Goal: Task Accomplishment & Management: Complete application form

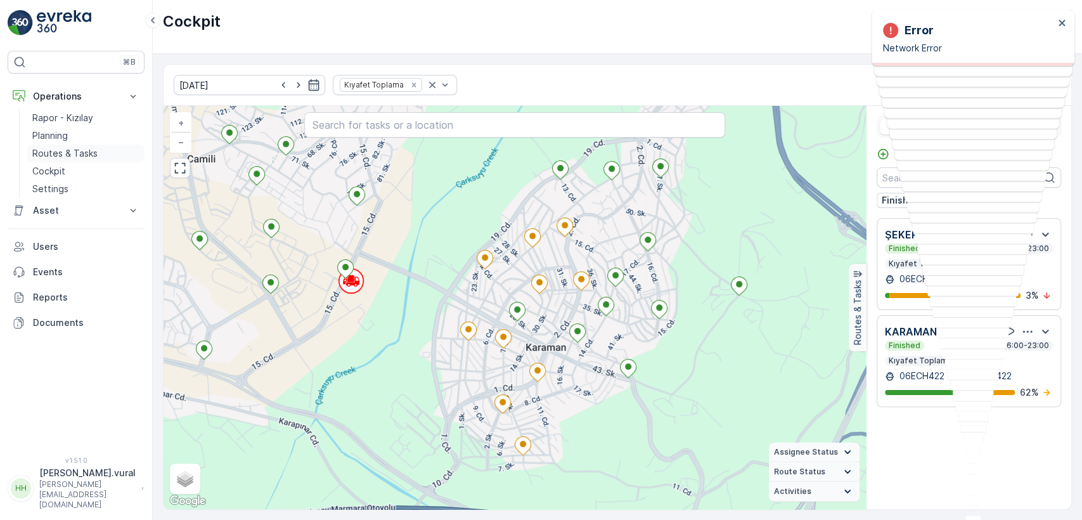
click at [91, 149] on p "Routes & Tasks" at bounding box center [64, 153] width 65 height 13
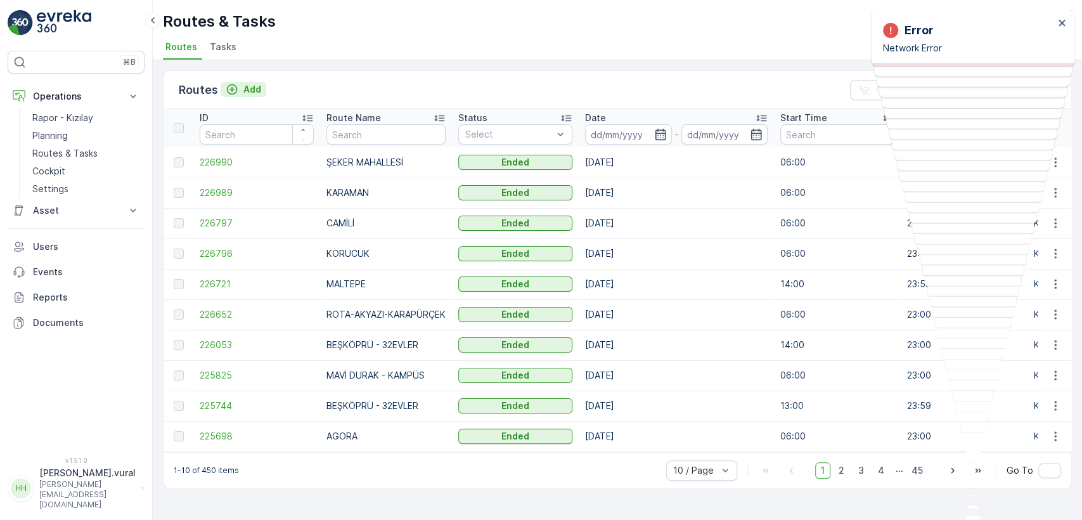
click at [259, 91] on p "Add" at bounding box center [252, 89] width 18 height 13
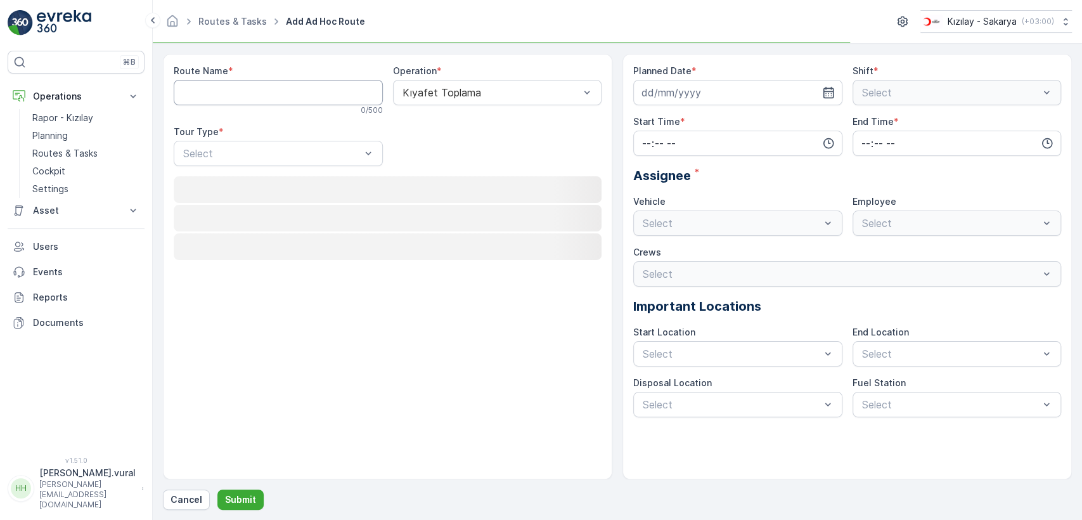
click at [248, 87] on Name "Route Name" at bounding box center [278, 92] width 209 height 25
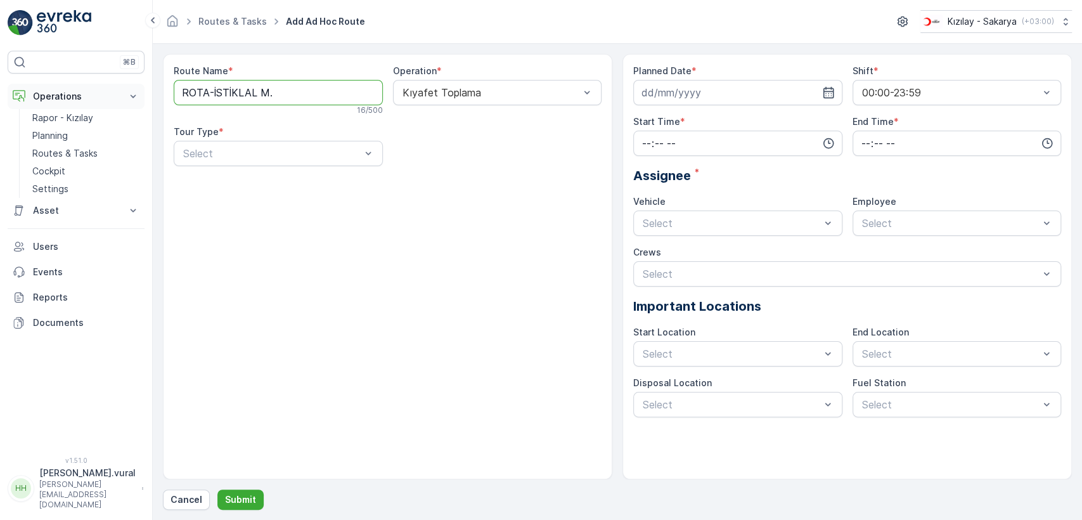
drag, startPoint x: 167, startPoint y: 99, endPoint x: 136, endPoint y: 103, distance: 31.2
click at [136, 103] on div "⌘B Operations Rapor - Kızılay Planning Routes & Tasks Cockpit Settings Asset As…" at bounding box center [541, 260] width 1082 height 520
type Name "İSTİKLAL MAHALLESİ"
drag, startPoint x: 255, startPoint y: 184, endPoint x: 309, endPoint y: 175, distance: 54.1
click at [255, 184] on div "Static" at bounding box center [278, 184] width 194 height 11
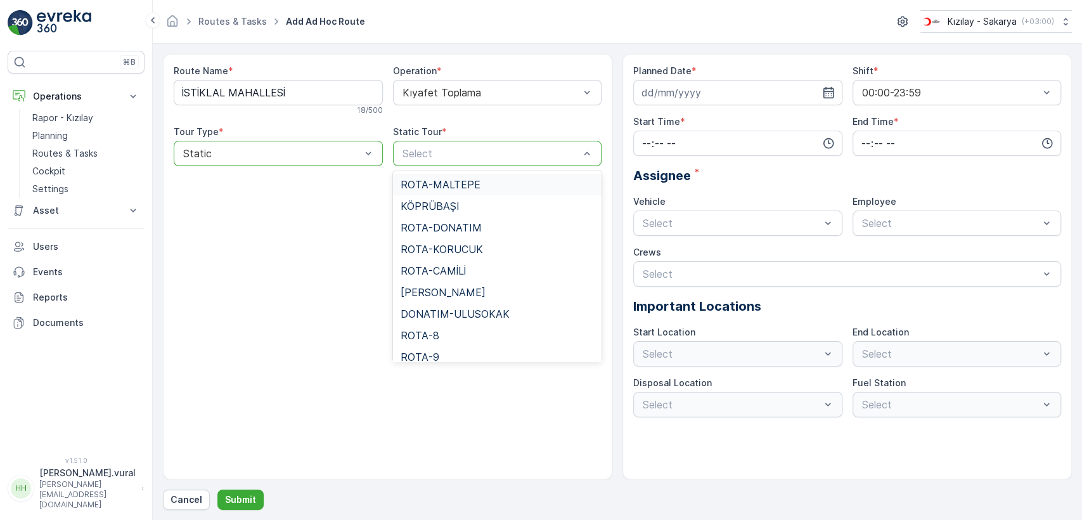
click at [428, 143] on div "Select" at bounding box center [497, 153] width 209 height 25
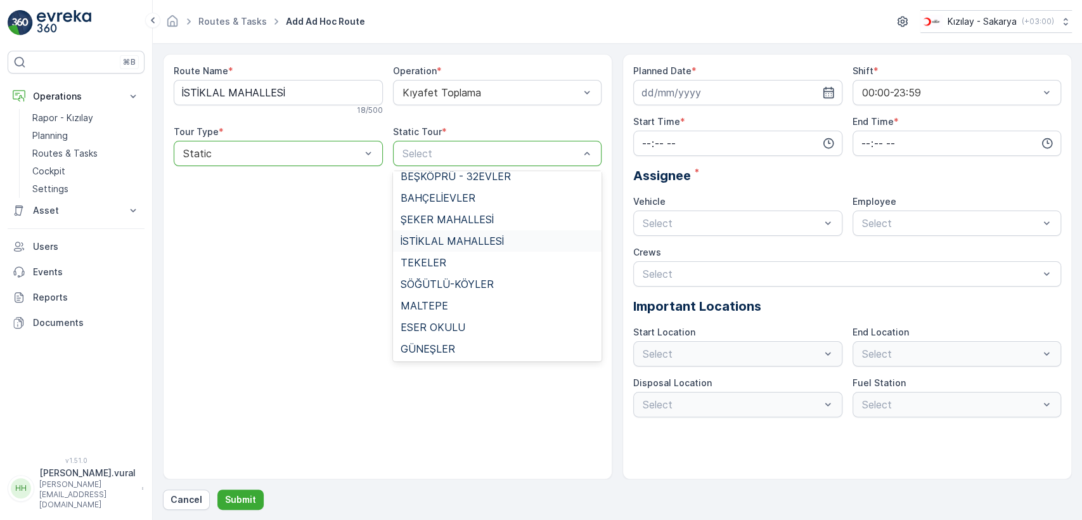
click at [454, 238] on span "İSTİKLAL MAHALLESİ" at bounding box center [451, 240] width 103 height 11
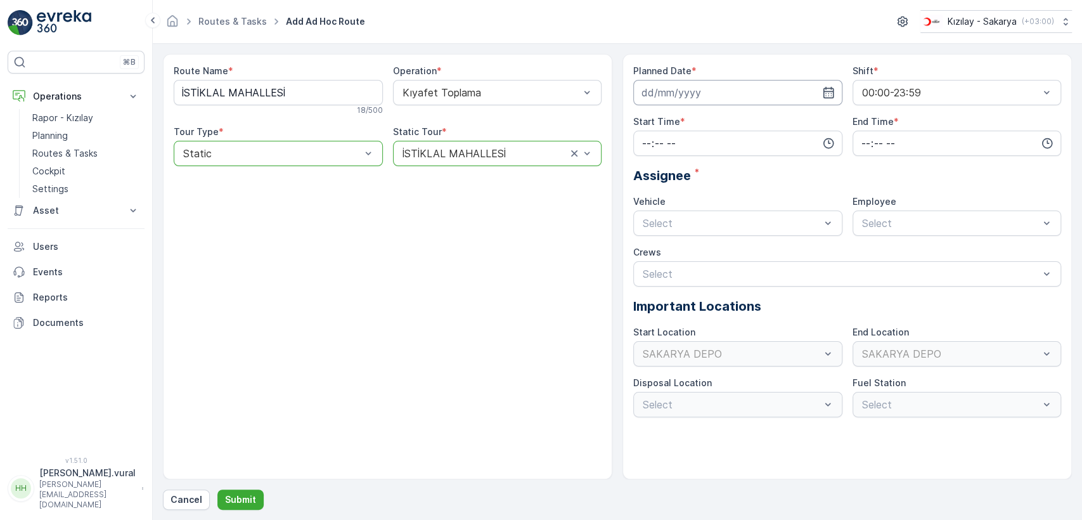
click at [691, 89] on input at bounding box center [737, 92] width 209 height 25
click at [742, 244] on div "25" at bounding box center [746, 249] width 20 height 20
type input "[DATE]"
click at [673, 153] on input "time" at bounding box center [737, 143] width 209 height 25
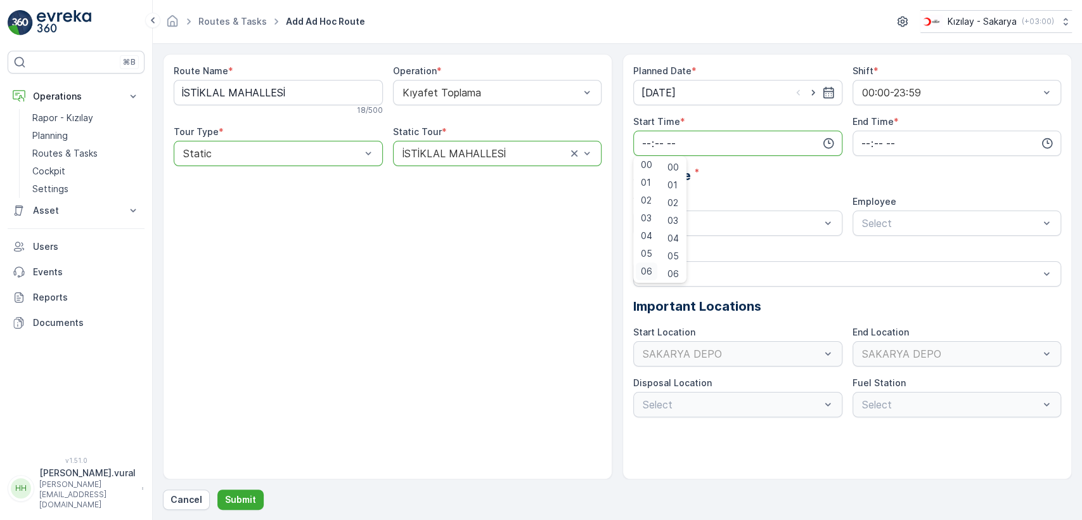
click at [651, 267] on div "06" at bounding box center [646, 271] width 22 height 18
type input "06:00"
click at [885, 146] on input "time" at bounding box center [956, 143] width 209 height 25
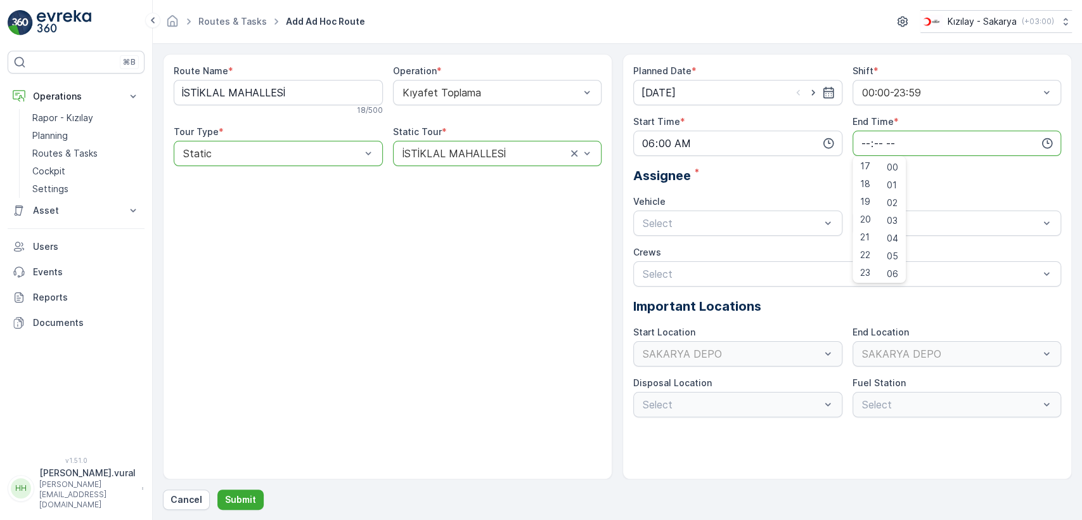
scroll to position [304, 0]
click at [864, 274] on span "23" at bounding box center [865, 271] width 10 height 13
type input "23:00"
click at [654, 234] on div "Select" at bounding box center [737, 222] width 209 height 25
click at [678, 270] on span "06 ECH 422" at bounding box center [670, 275] width 58 height 11
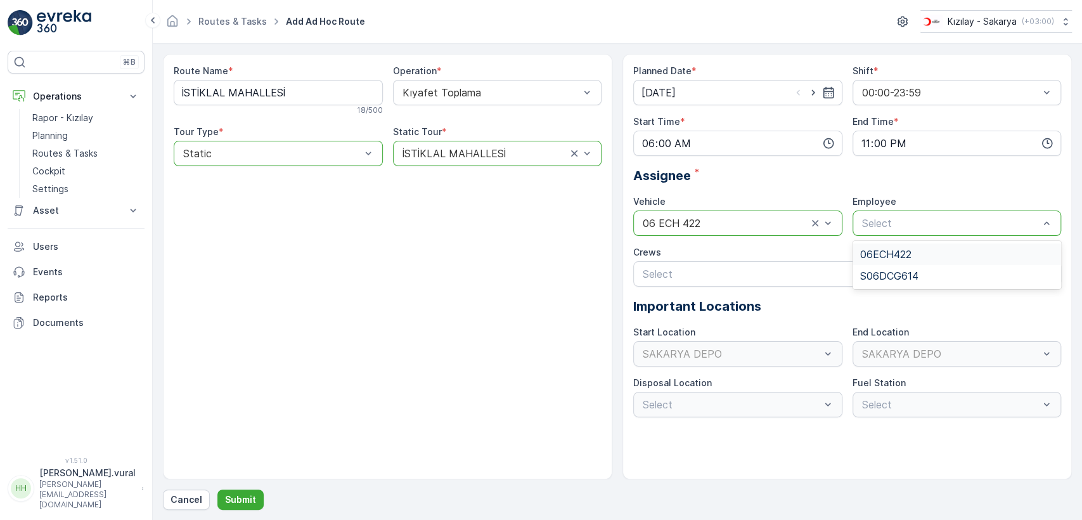
click at [886, 258] on span "06ECH422" at bounding box center [885, 253] width 51 height 11
click at [243, 501] on p "Submit" at bounding box center [240, 499] width 31 height 13
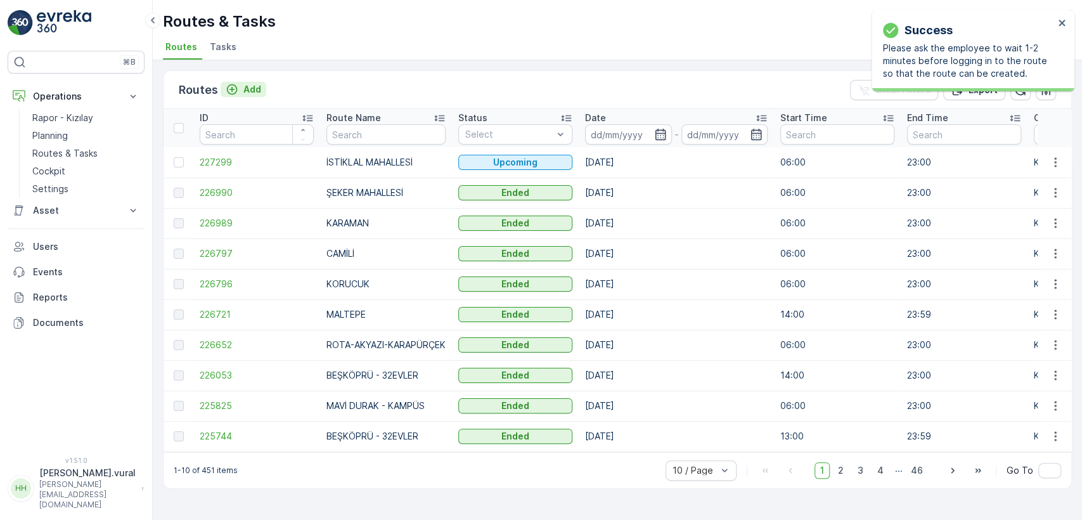
click at [243, 87] on p "Add" at bounding box center [252, 89] width 18 height 13
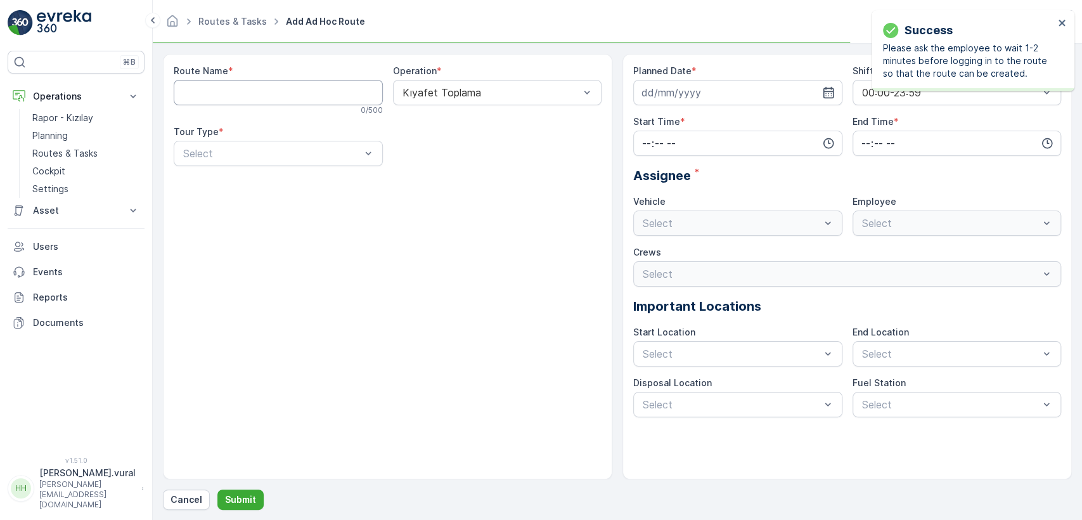
click at [253, 82] on Name "Route Name" at bounding box center [278, 92] width 209 height 25
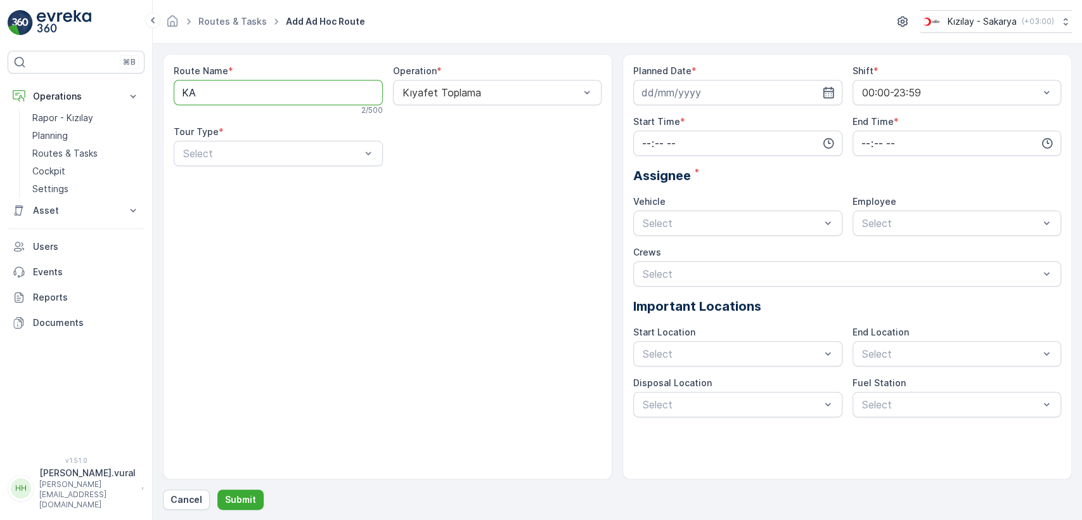
type Name "KAYMAKAMLIK"
click at [255, 177] on div "Static" at bounding box center [278, 185] width 209 height 22
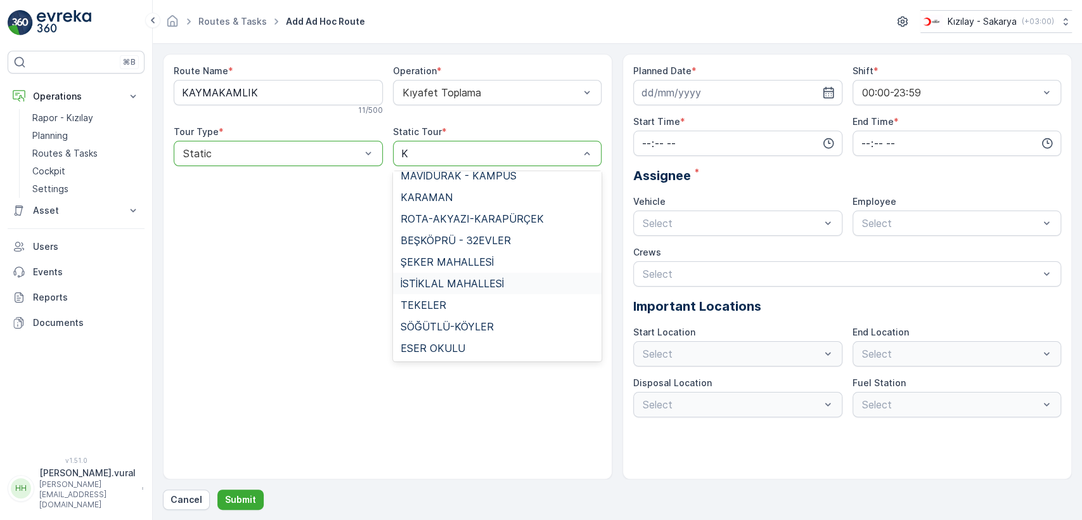
scroll to position [418, 0]
type input "KA"
drag, startPoint x: 418, startPoint y: 267, endPoint x: 437, endPoint y: 250, distance: 25.2
click at [419, 265] on div "KAYMAKAMLIK" at bounding box center [497, 262] width 209 height 22
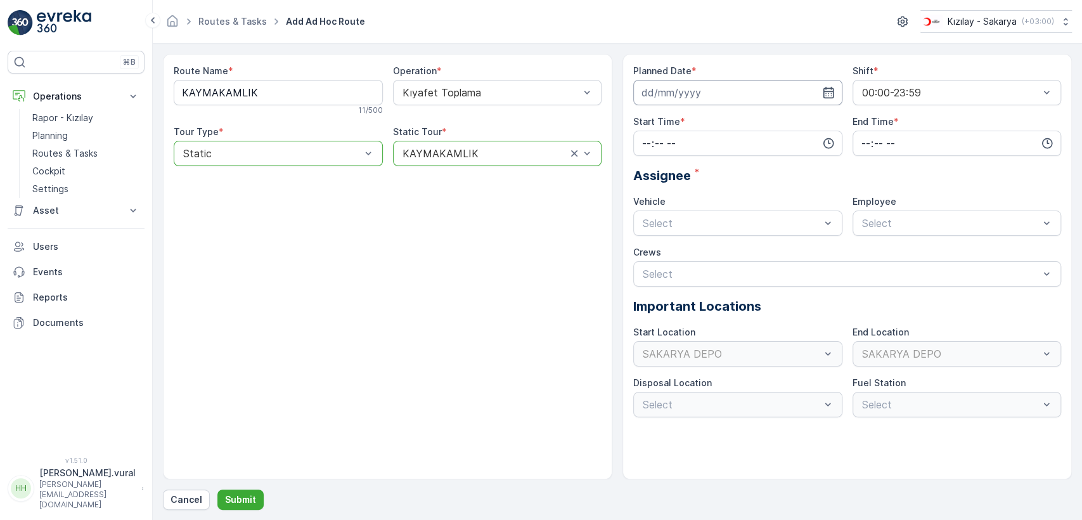
click at [675, 99] on input at bounding box center [737, 92] width 209 height 25
click at [741, 246] on div "25" at bounding box center [746, 249] width 20 height 20
type input "[DATE]"
click at [688, 143] on input "time" at bounding box center [737, 143] width 209 height 25
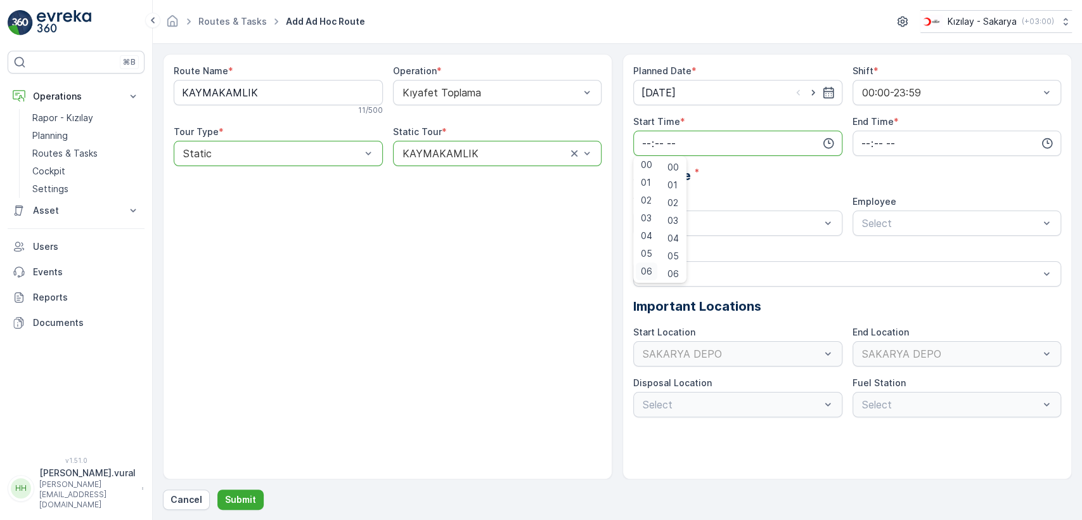
click at [649, 266] on span "06" at bounding box center [646, 271] width 11 height 13
type input "06:00"
click at [876, 146] on input "time" at bounding box center [956, 143] width 209 height 25
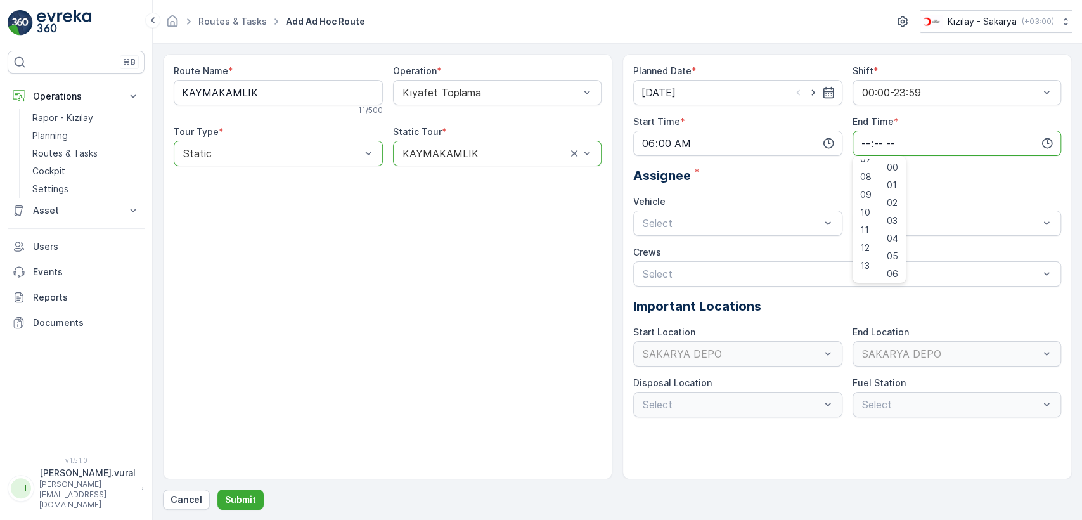
scroll to position [304, 0]
click at [861, 267] on span "23" at bounding box center [865, 271] width 10 height 13
type input "23:00"
drag, startPoint x: 747, startPoint y: 232, endPoint x: 732, endPoint y: 248, distance: 22.0
click at [746, 231] on div "Select" at bounding box center [737, 222] width 209 height 25
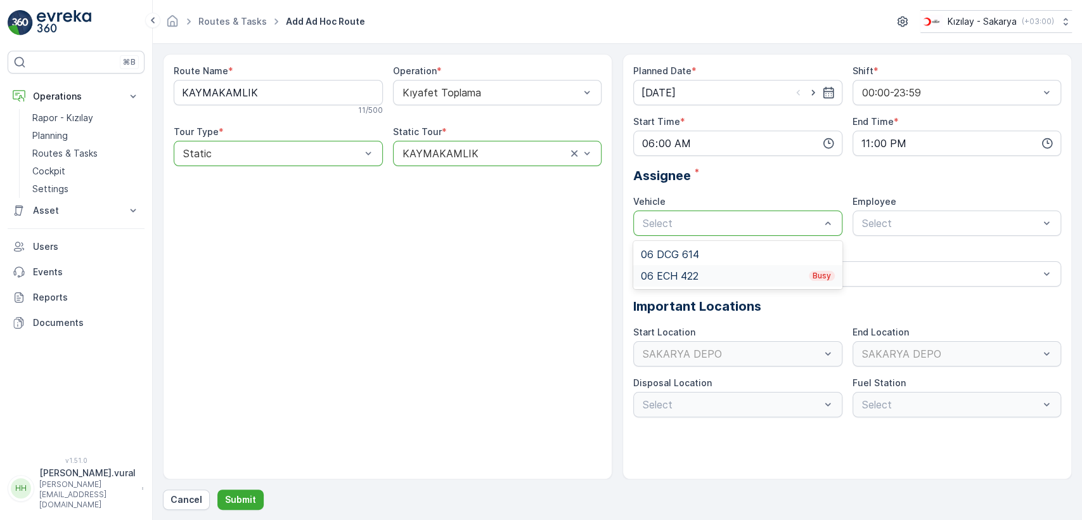
click at [720, 271] on div "06 ECH 422 Busy" at bounding box center [738, 275] width 194 height 11
click at [879, 248] on span "06ECH422" at bounding box center [885, 253] width 51 height 11
click at [246, 489] on button "Submit" at bounding box center [240, 499] width 46 height 20
